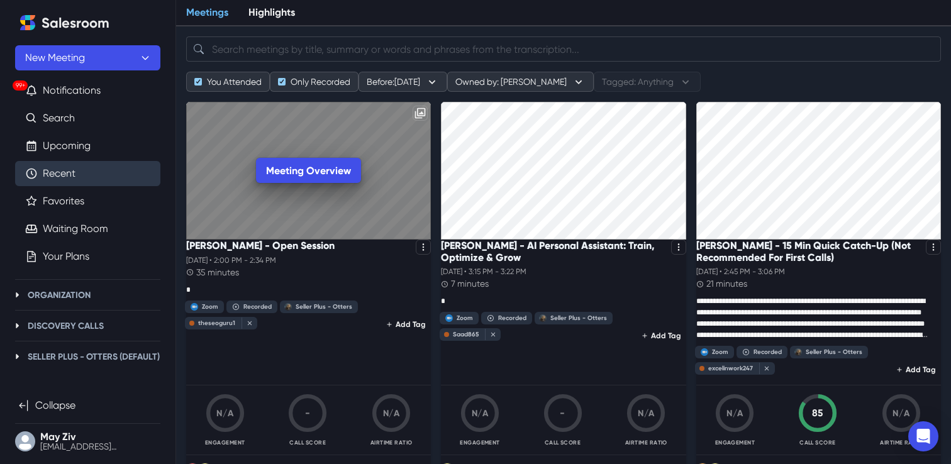
scroll to position [79, 0]
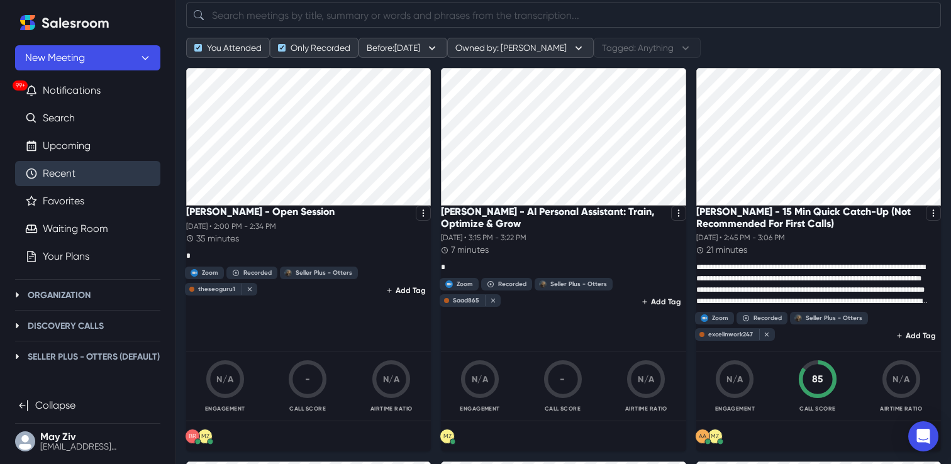
click at [247, 232] on p "[DATE] • 2:00 PM - 2:34 PM" at bounding box center [308, 226] width 245 height 11
click at [230, 221] on div "[PERSON_NAME] - Open Session" at bounding box center [308, 213] width 245 height 15
click at [218, 218] on p "[PERSON_NAME] - Open Session" at bounding box center [260, 212] width 148 height 12
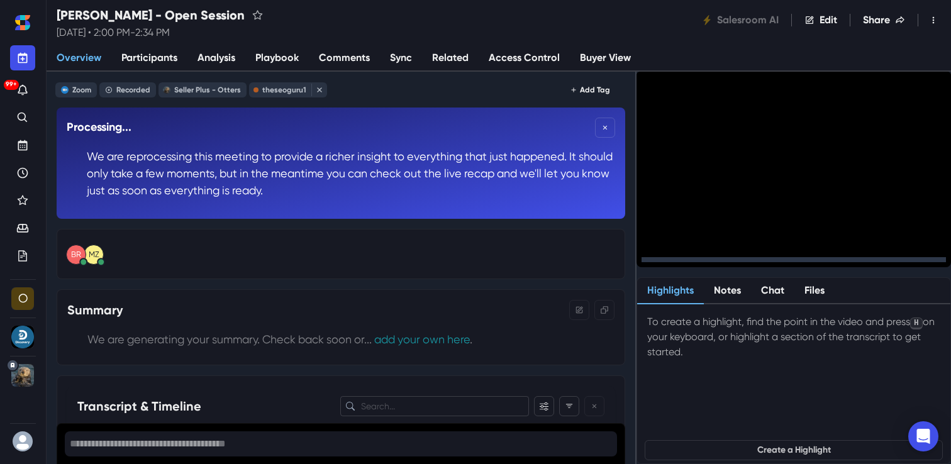
click at [221, 60] on span "Analysis" at bounding box center [216, 57] width 38 height 15
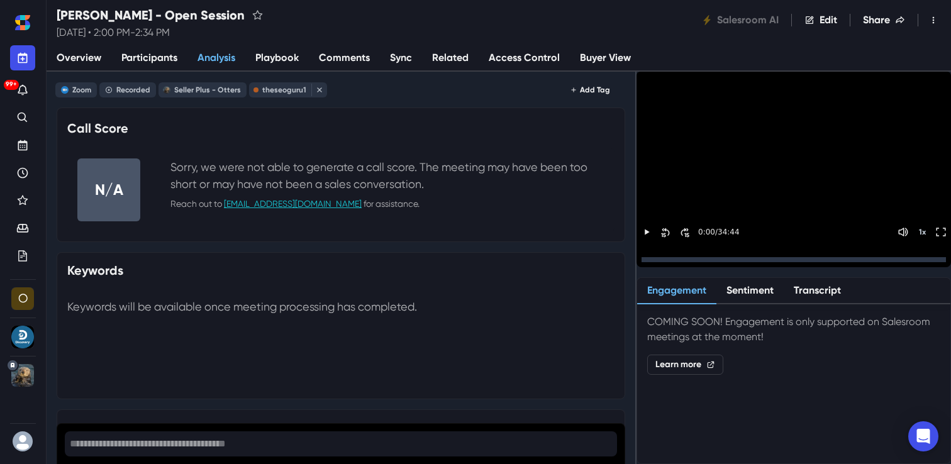
scroll to position [94, 0]
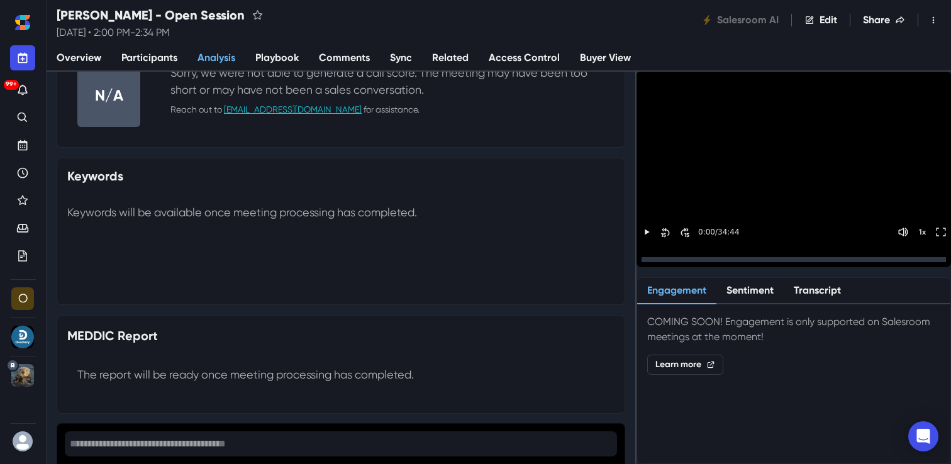
click at [138, 52] on span "Participants" at bounding box center [149, 57] width 56 height 15
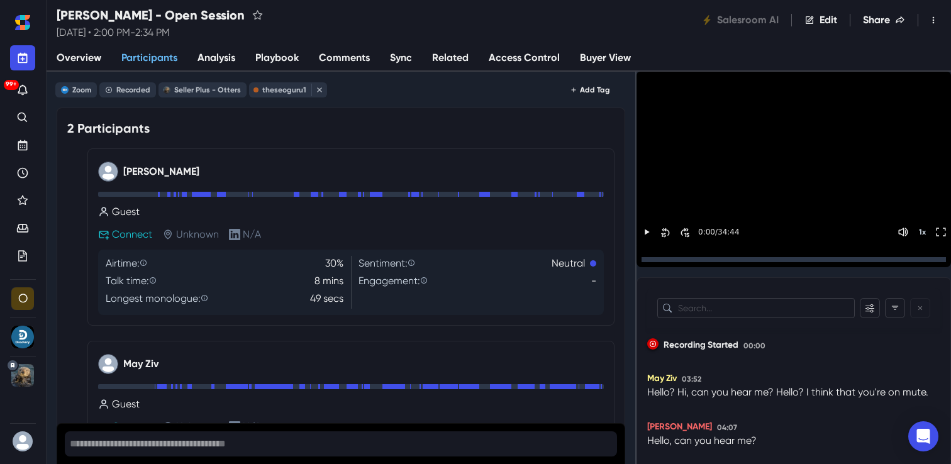
click at [77, 60] on span "Overview" at bounding box center [79, 57] width 45 height 15
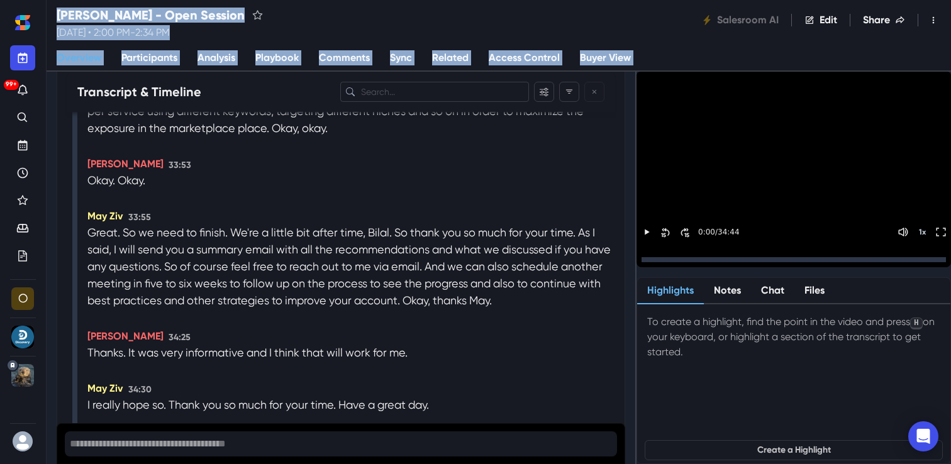
scroll to position [8107, 0]
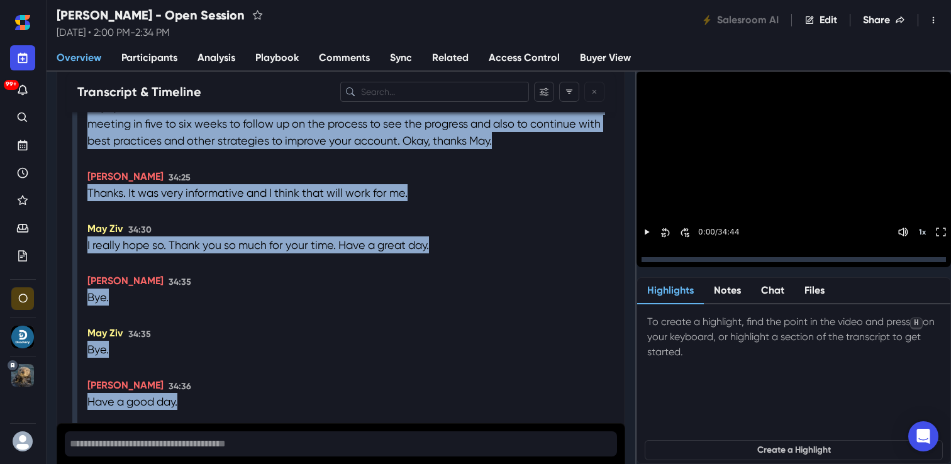
drag, startPoint x: 86, startPoint y: 182, endPoint x: 250, endPoint y: 360, distance: 242.6
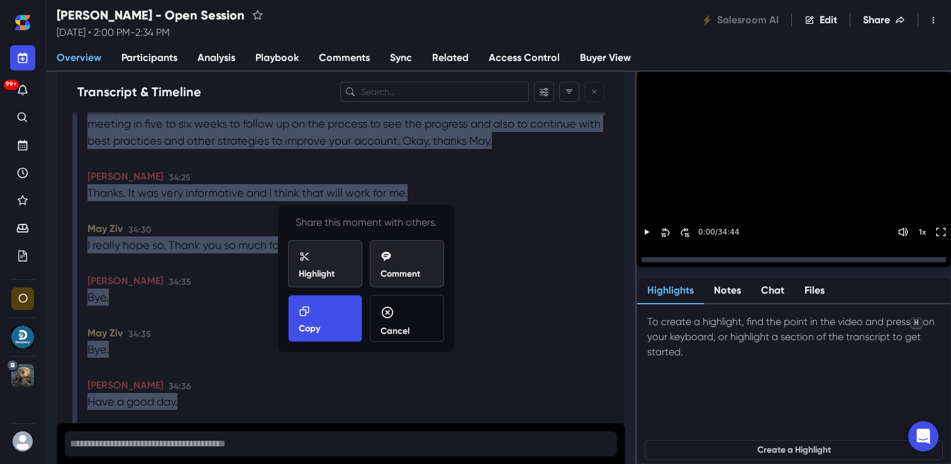
click at [313, 333] on p "Copy" at bounding box center [309, 328] width 21 height 13
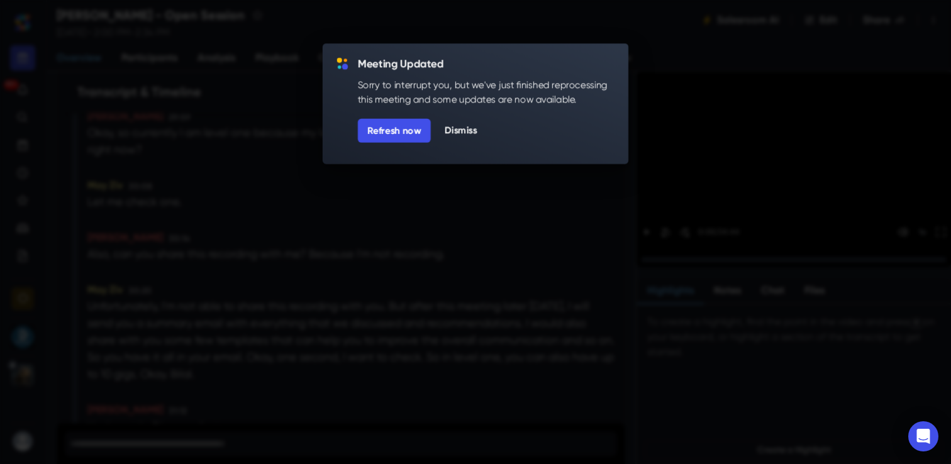
scroll to position [9361, 0]
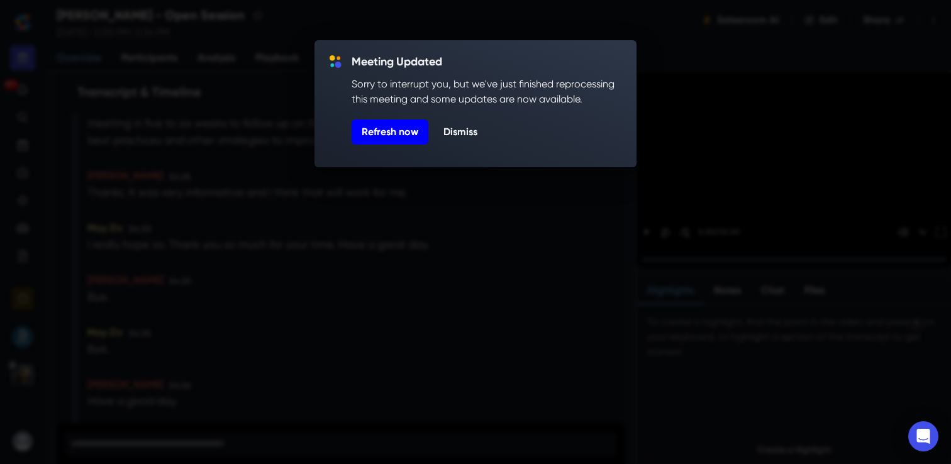
click at [371, 130] on button "Refresh now" at bounding box center [390, 131] width 77 height 25
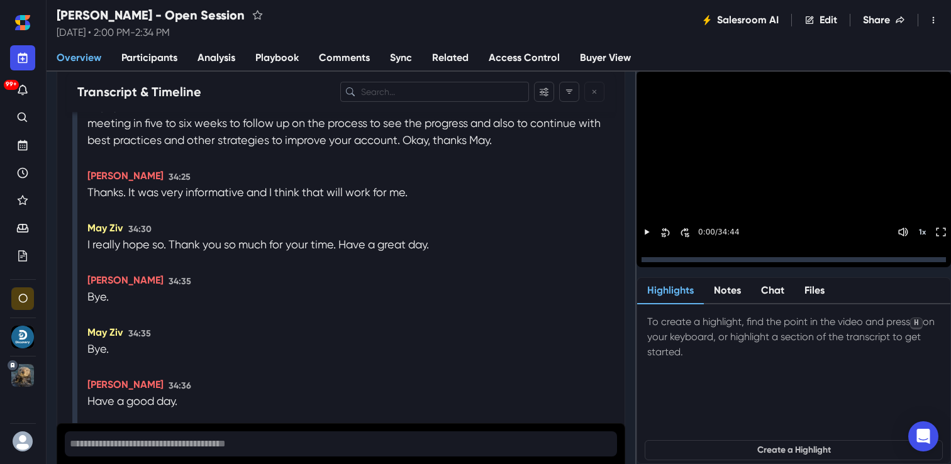
scroll to position [0, 0]
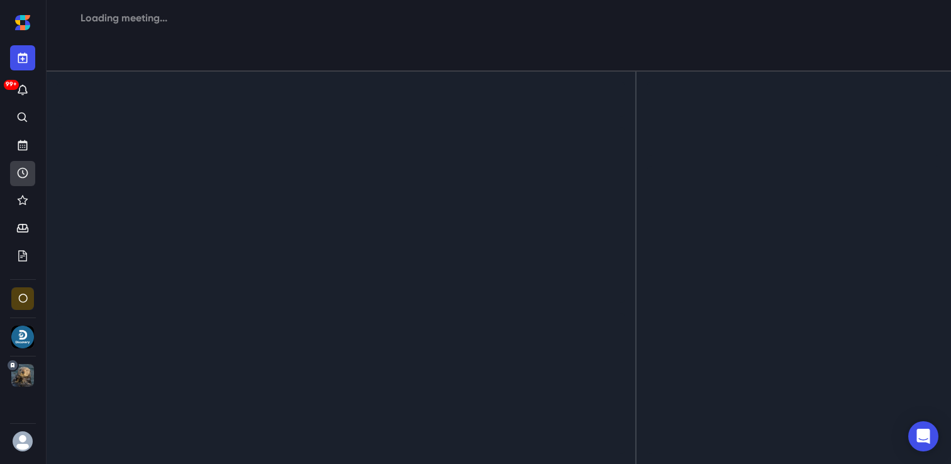
click at [19, 170] on icon "Recent" at bounding box center [22, 173] width 13 height 13
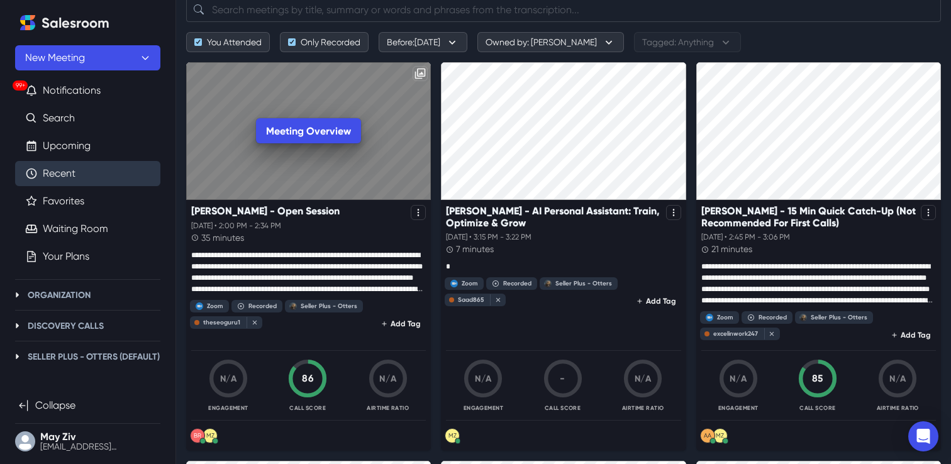
scroll to position [89, 0]
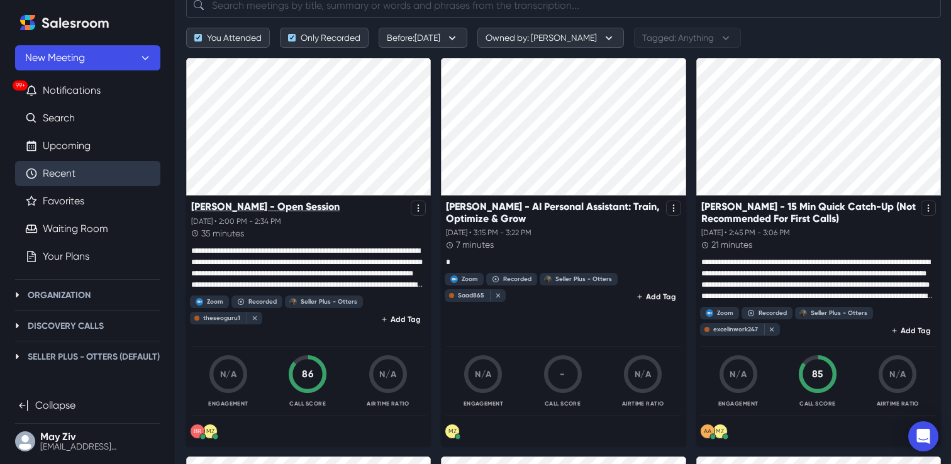
click at [319, 204] on p "[PERSON_NAME] - Open Session" at bounding box center [265, 207] width 148 height 12
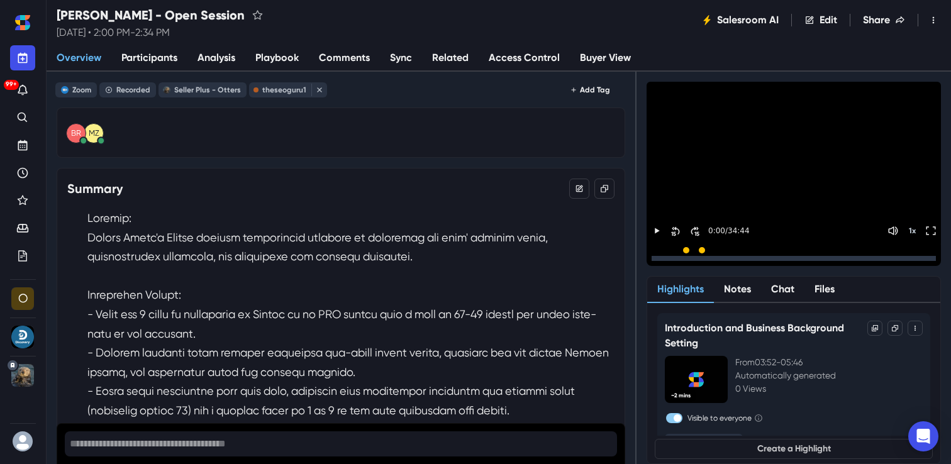
click at [204, 62] on span "Analysis" at bounding box center [216, 57] width 38 height 15
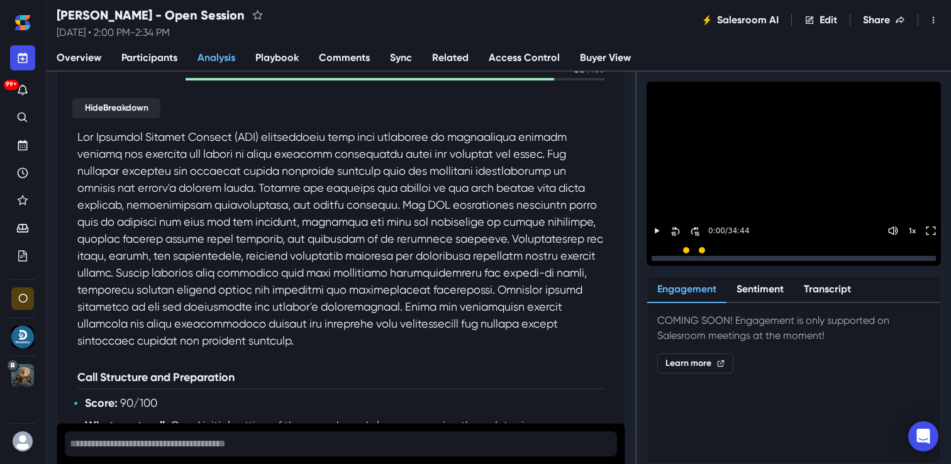
scroll to position [119, 0]
